Goal: Task Accomplishment & Management: Manage account settings

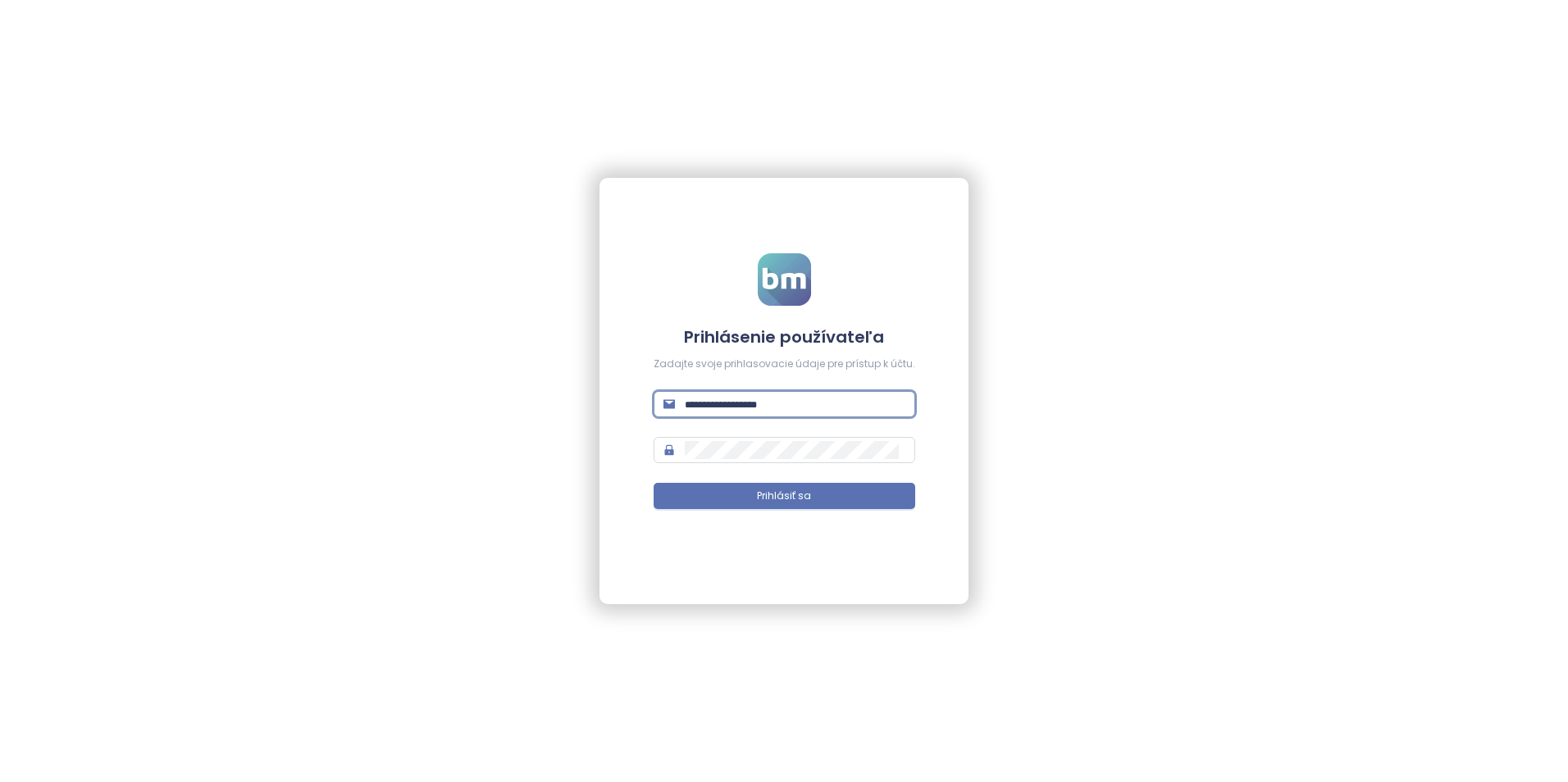
click at [823, 408] on input "text" at bounding box center [795, 404] width 221 height 18
